Goal: Information Seeking & Learning: Check status

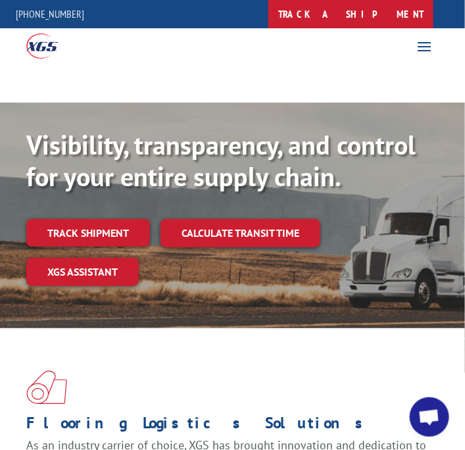
click at [398, 25] on link "track a shipment" at bounding box center [351, 14] width 165 height 28
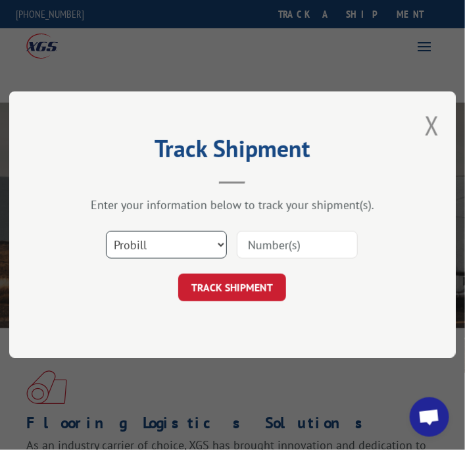
drag, startPoint x: 214, startPoint y: 235, endPoint x: 209, endPoint y: 255, distance: 20.4
click at [213, 240] on select "Select category... Probill BOL PO" at bounding box center [167, 246] width 121 height 28
select select "po"
click at [107, 232] on select "Select category... Probill BOL PO" at bounding box center [167, 246] width 121 height 28
click at [282, 246] on input at bounding box center [298, 246] width 121 height 28
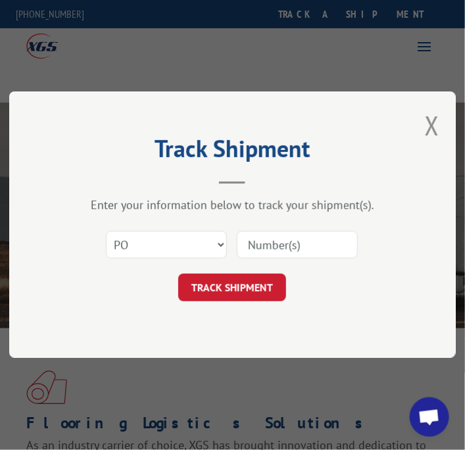
paste input "21460950"
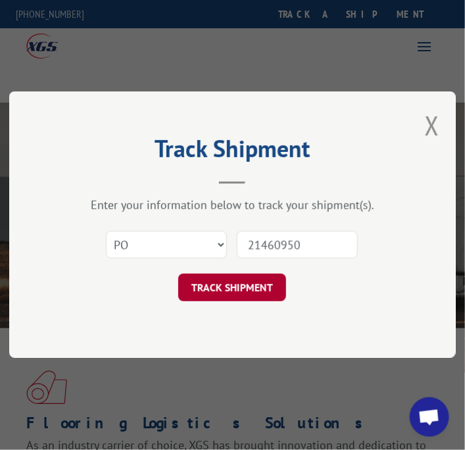
type input "21460950"
click at [248, 282] on button "TRACK SHIPMENT" at bounding box center [233, 289] width 108 height 28
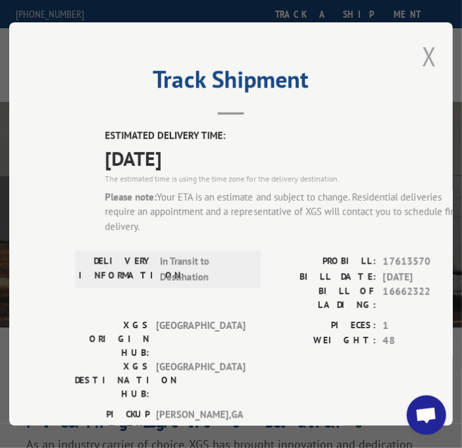
click at [423, 59] on button "Close modal" at bounding box center [429, 56] width 14 height 35
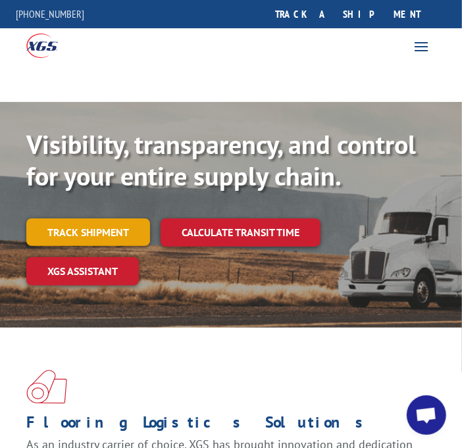
click at [110, 243] on link "Track shipment" at bounding box center [88, 233] width 124 height 28
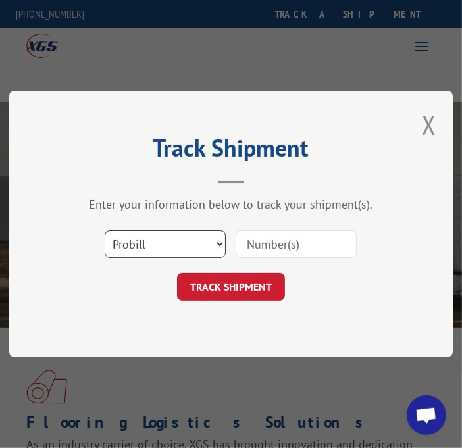
click at [199, 245] on select "Select category... Probill BOL PO" at bounding box center [165, 244] width 121 height 28
select select "po"
click at [105, 230] on select "Select category... Probill BOL PO" at bounding box center [165, 244] width 121 height 28
click at [267, 246] on input at bounding box center [296, 244] width 121 height 28
paste input "65_05514542"
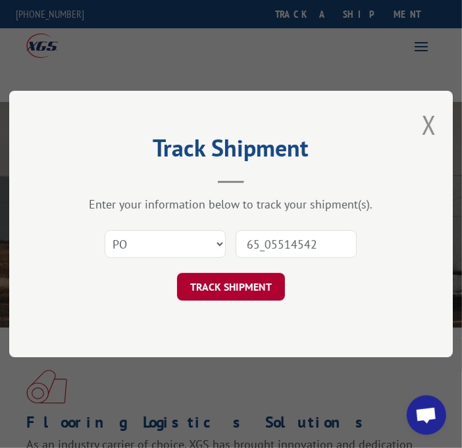
type input "65_05514542"
click at [261, 280] on button "TRACK SHIPMENT" at bounding box center [231, 287] width 108 height 28
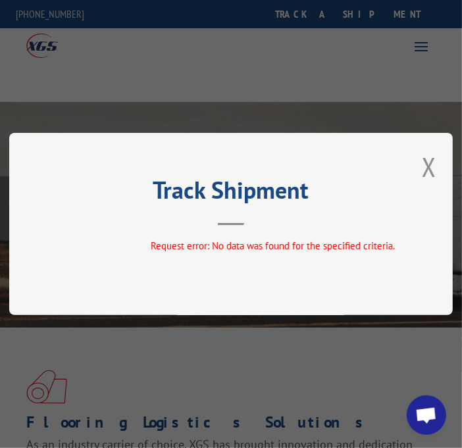
click at [437, 163] on button "Close modal" at bounding box center [429, 166] width 14 height 35
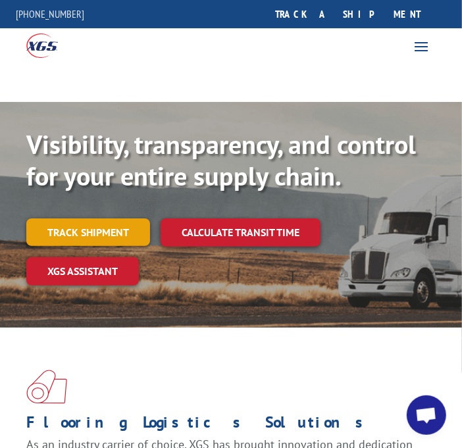
click at [105, 231] on link "Track shipment" at bounding box center [88, 233] width 124 height 28
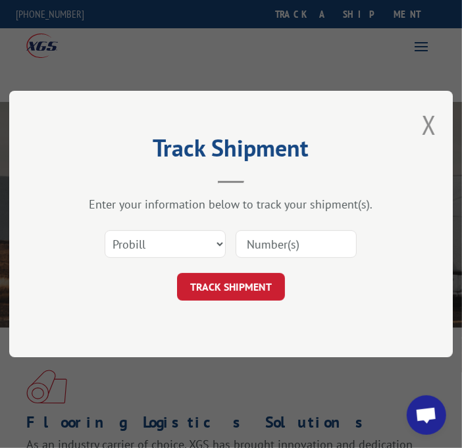
click at [255, 240] on input at bounding box center [296, 244] width 121 height 28
type input "16668393"
click at [183, 241] on select "Select category... Probill BOL PO" at bounding box center [165, 244] width 121 height 28
select select "po"
click at [105, 230] on select "Select category... Probill BOL PO" at bounding box center [165, 244] width 121 height 28
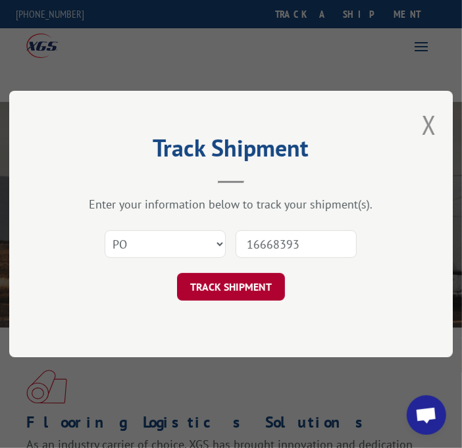
click at [236, 303] on div "Track Shipment Enter your information below to track your shipment(s). Select c…" at bounding box center [231, 224] width 444 height 267
click at [236, 297] on button "TRACK SHIPMENT" at bounding box center [231, 287] width 108 height 28
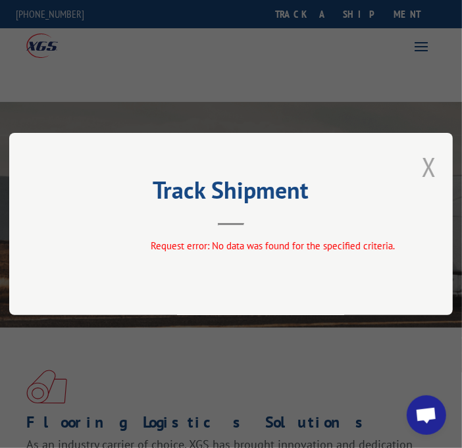
click at [437, 160] on button "Close modal" at bounding box center [429, 166] width 14 height 35
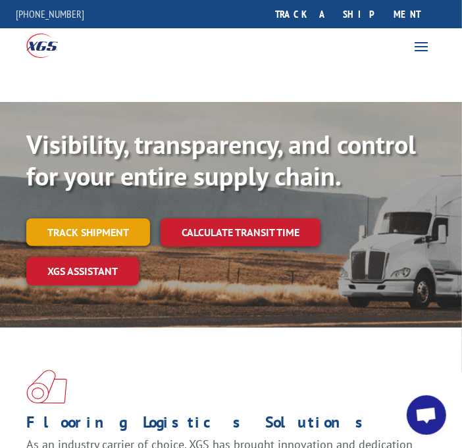
click at [60, 235] on link "Track shipment" at bounding box center [88, 233] width 124 height 28
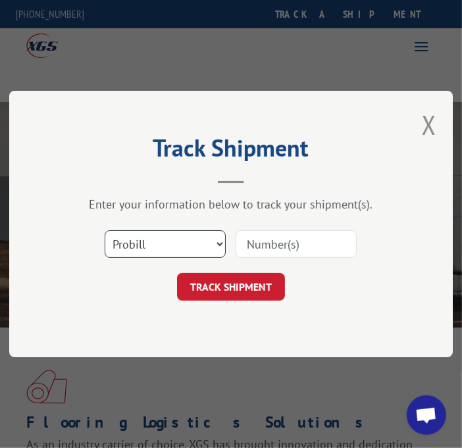
click at [147, 244] on select "Select category... Probill BOL PO" at bounding box center [165, 244] width 121 height 28
select select "bol"
click at [105, 230] on select "Select category... Probill BOL PO" at bounding box center [165, 244] width 121 height 28
click at [259, 244] on input at bounding box center [296, 244] width 121 height 28
type input "16668393"
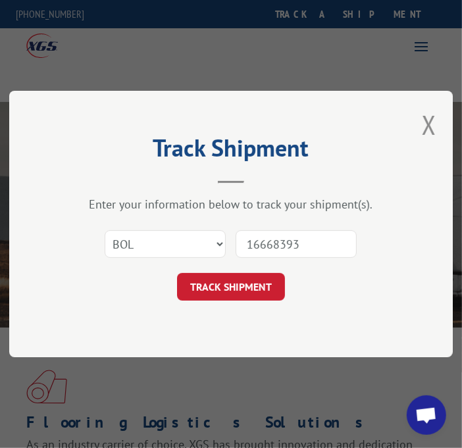
click button "TRACK SHIPMENT" at bounding box center [231, 287] width 108 height 28
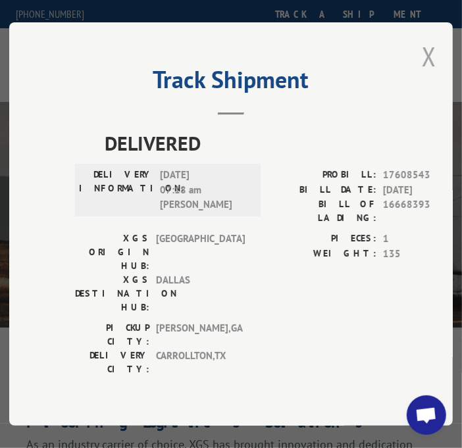
click at [434, 63] on button "Close modal" at bounding box center [429, 56] width 14 height 35
